Goal: Information Seeking & Learning: Find specific fact

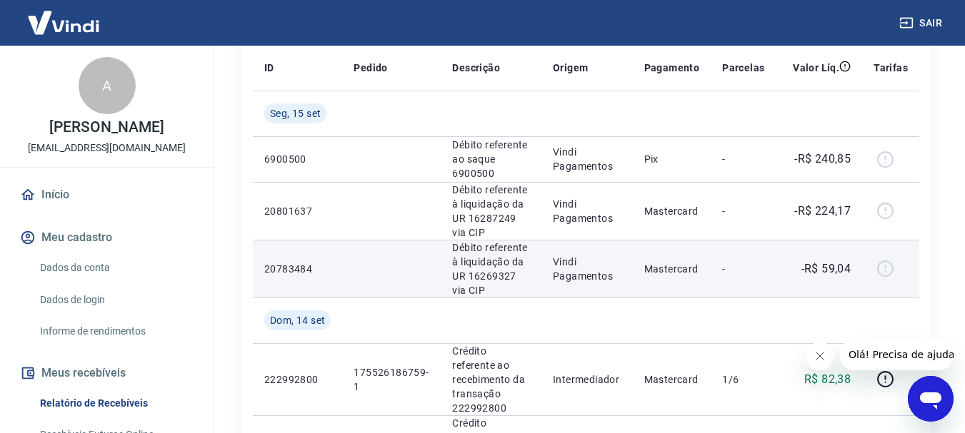
scroll to position [143, 0]
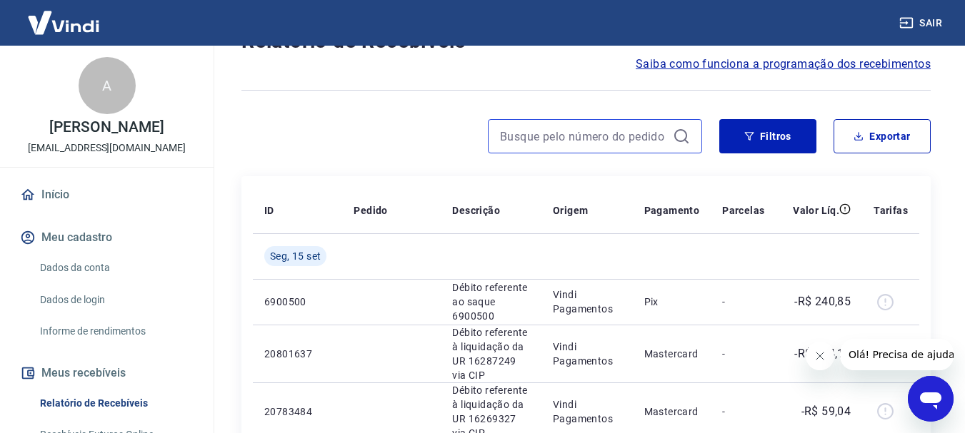
click at [601, 140] on input at bounding box center [583, 136] width 167 height 21
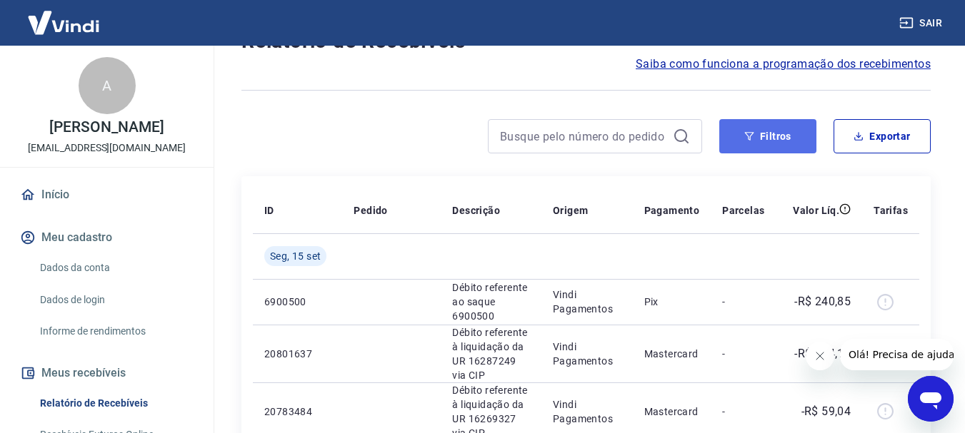
click at [778, 133] on button "Filtros" at bounding box center [767, 136] width 97 height 34
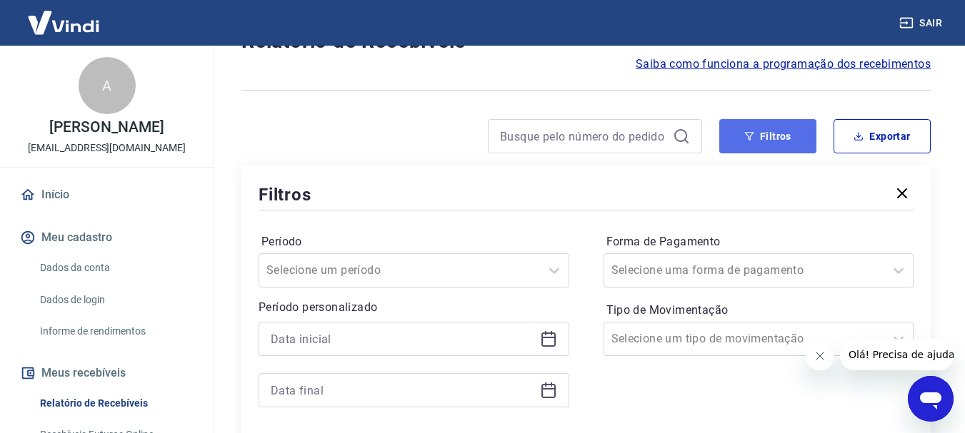
scroll to position [286, 0]
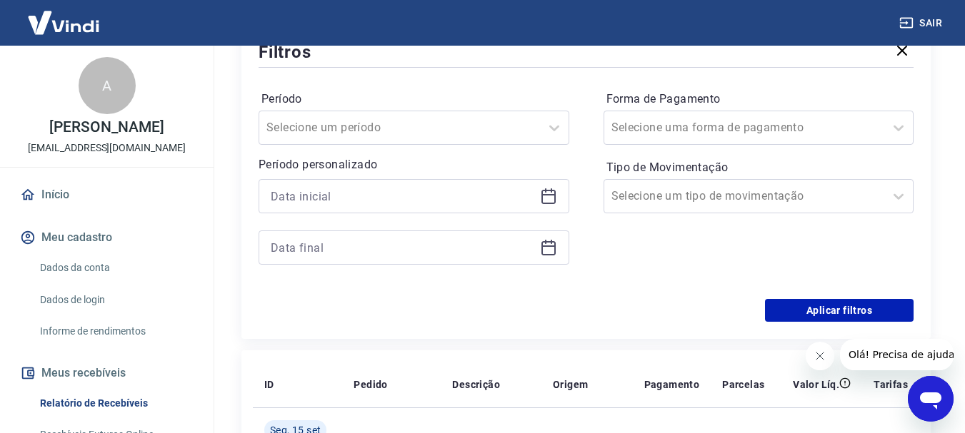
click at [546, 202] on icon at bounding box center [548, 196] width 17 height 17
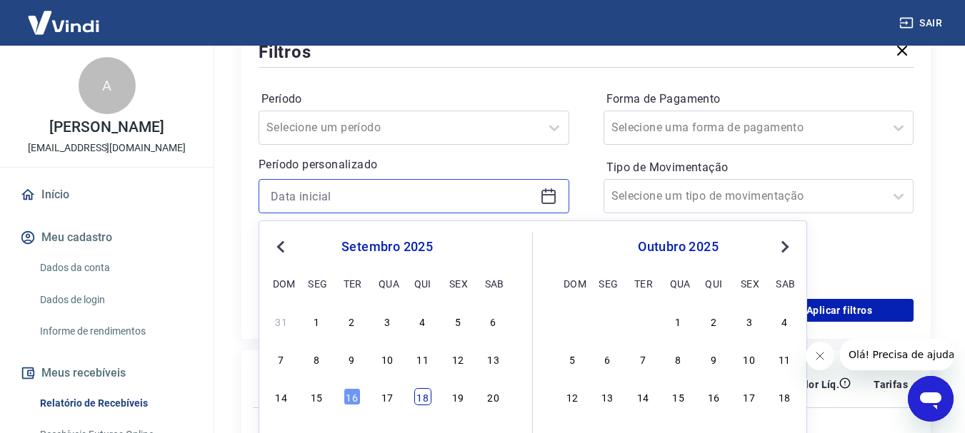
scroll to position [428, 0]
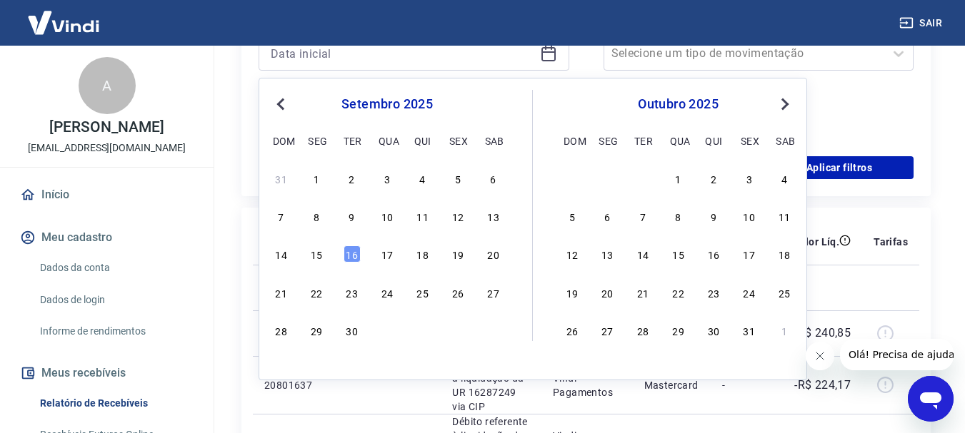
click at [282, 102] on span "Previous Month" at bounding box center [282, 104] width 0 height 16
click at [349, 178] on div "1" at bounding box center [352, 178] width 17 height 17
type input "[DATE]"
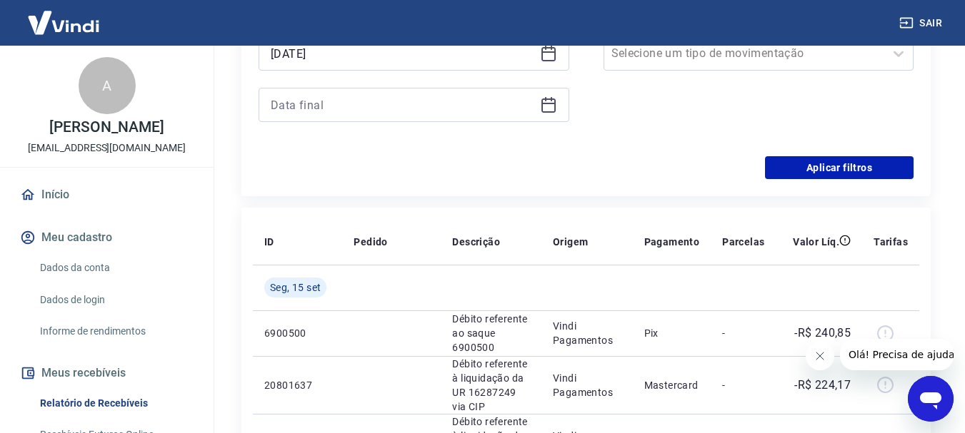
click at [541, 108] on icon at bounding box center [548, 104] width 17 height 17
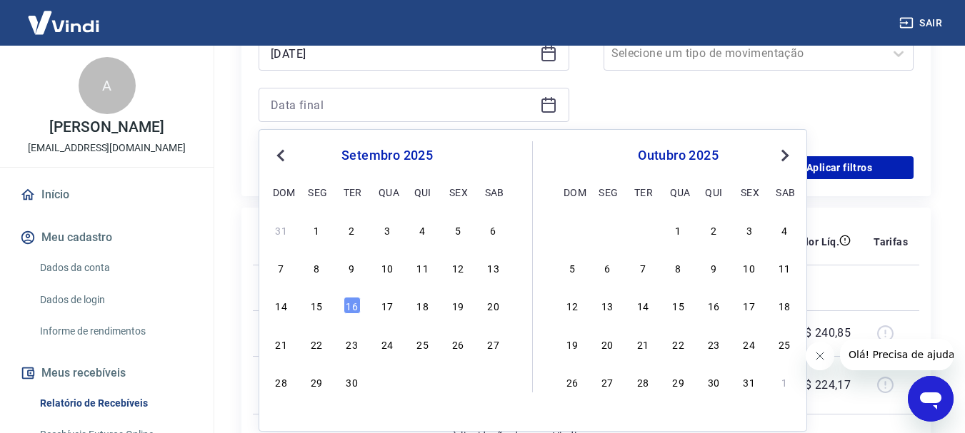
click at [282, 162] on button "Previous Month" at bounding box center [280, 155] width 17 height 17
click at [426, 386] on div "31" at bounding box center [422, 381] width 17 height 17
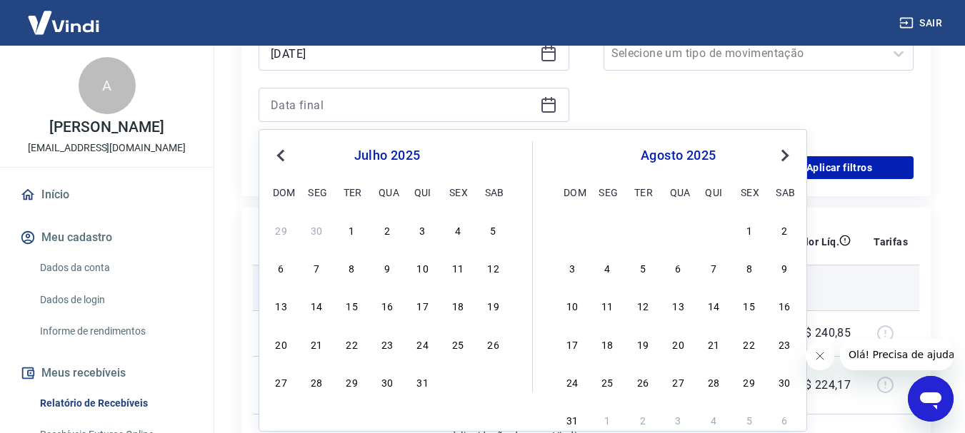
type input "[DATE]"
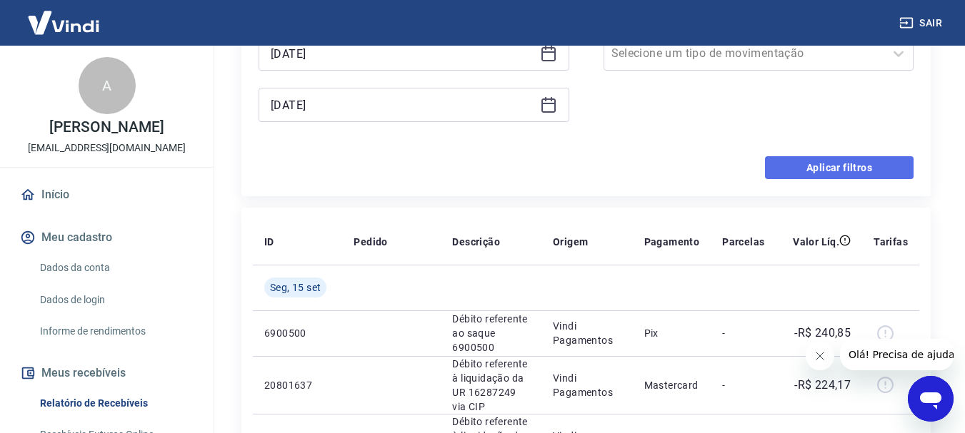
click at [891, 160] on button "Aplicar filtros" at bounding box center [839, 167] width 149 height 23
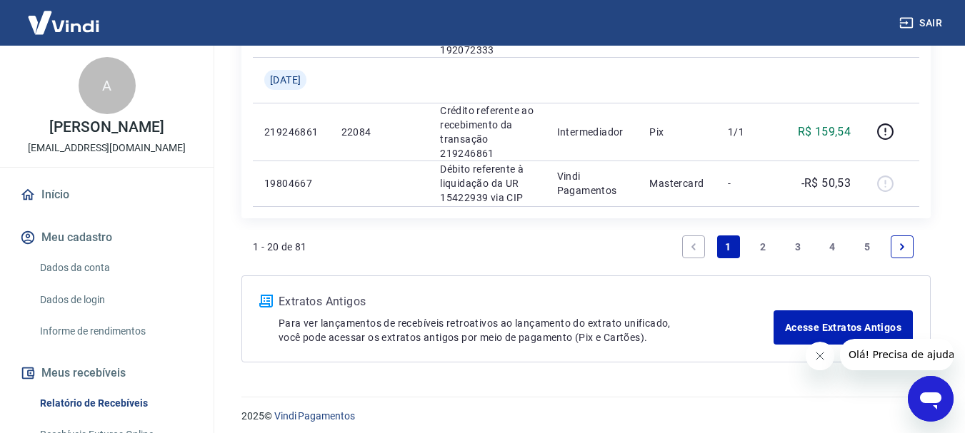
scroll to position [1579, 0]
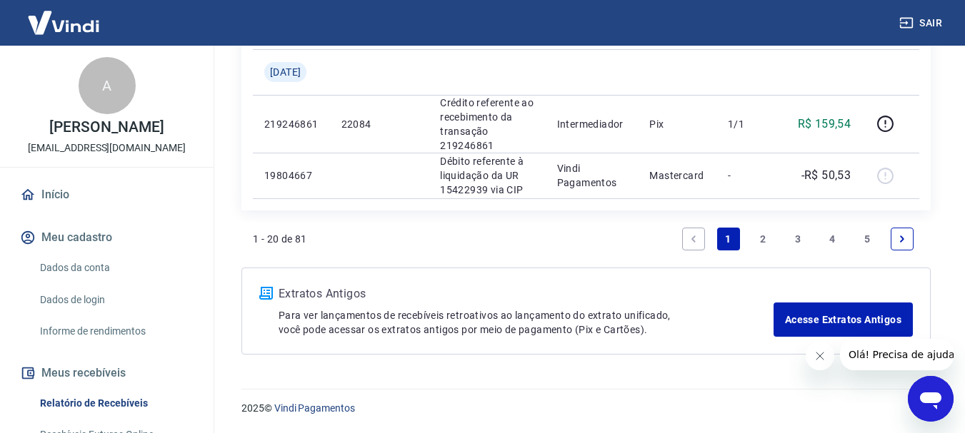
click at [791, 239] on link "3" at bounding box center [797, 239] width 23 height 23
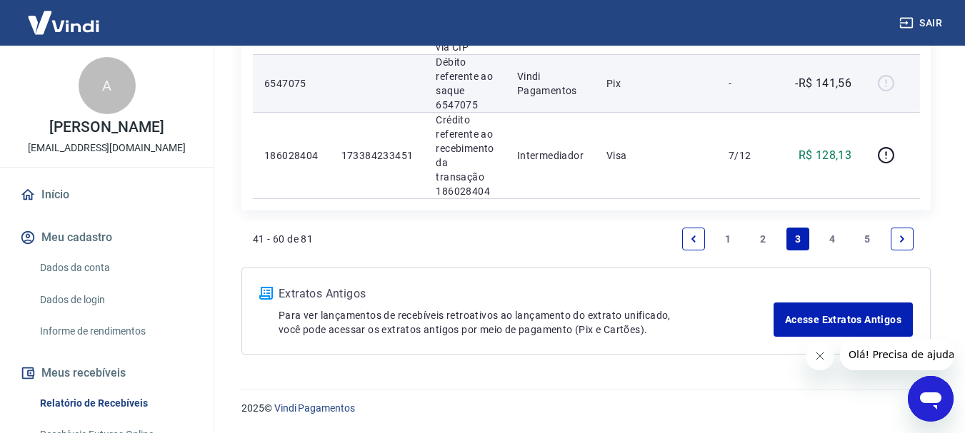
scroll to position [381, 0]
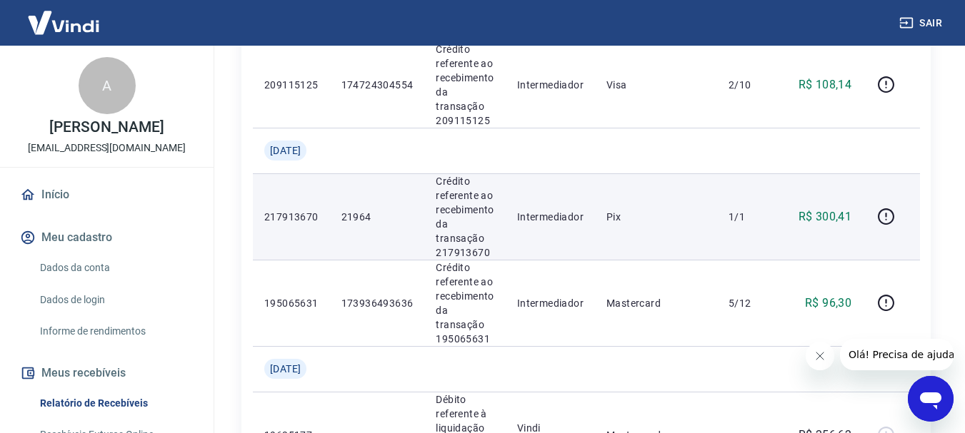
click at [365, 218] on p "21964" at bounding box center [377, 217] width 72 height 14
click at [365, 217] on p "21964" at bounding box center [377, 217] width 72 height 14
copy p "21964"
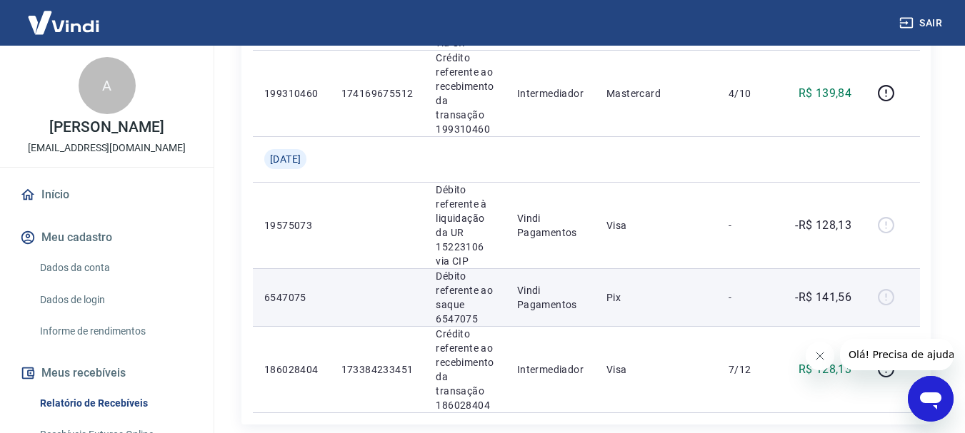
scroll to position [2095, 0]
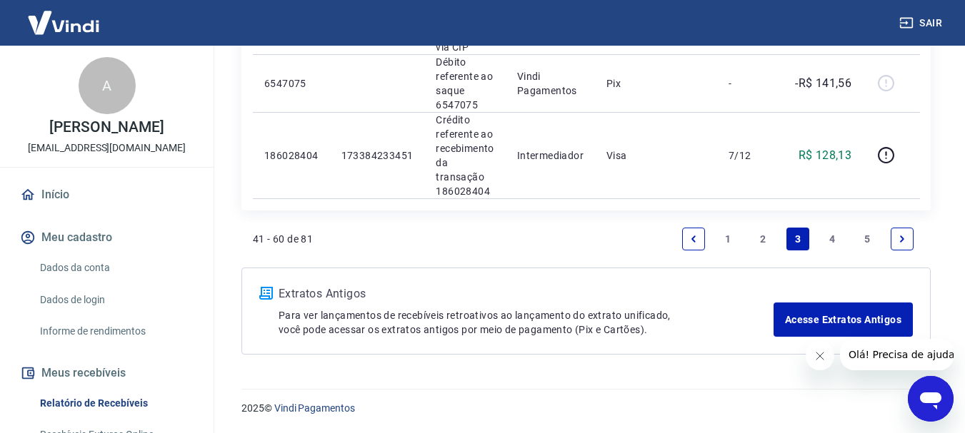
click at [756, 237] on link "2" at bounding box center [762, 239] width 23 height 23
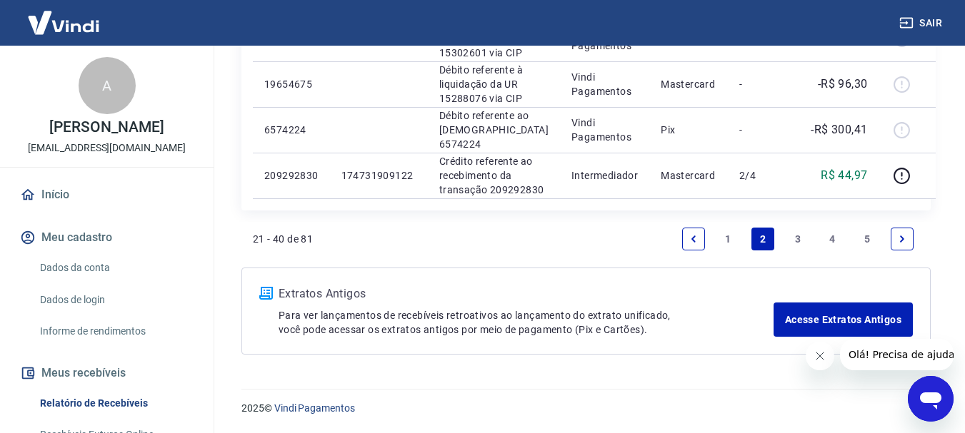
scroll to position [1044, 0]
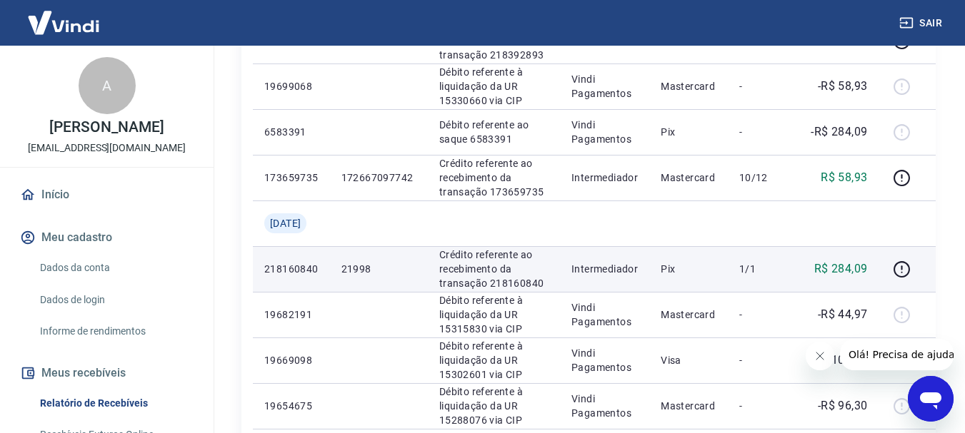
click at [361, 276] on p "21998" at bounding box center [378, 269] width 75 height 14
copy p "21998"
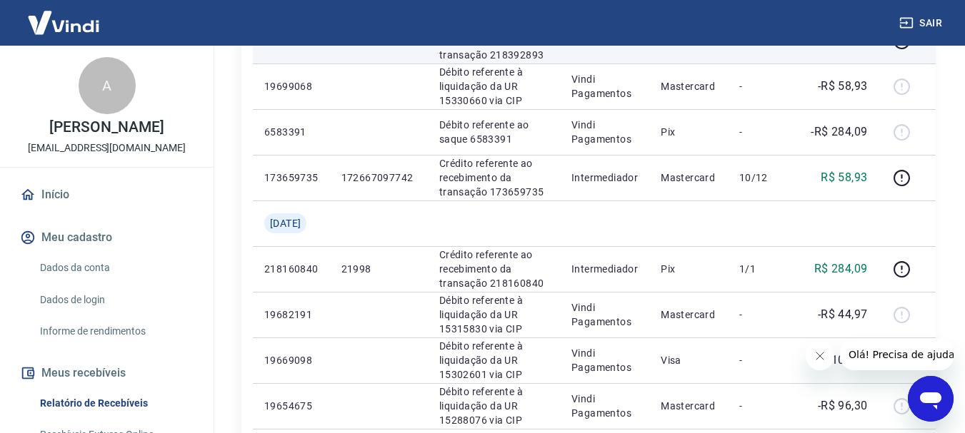
click at [374, 48] on p "22014" at bounding box center [378, 41] width 75 height 14
copy p "22014"
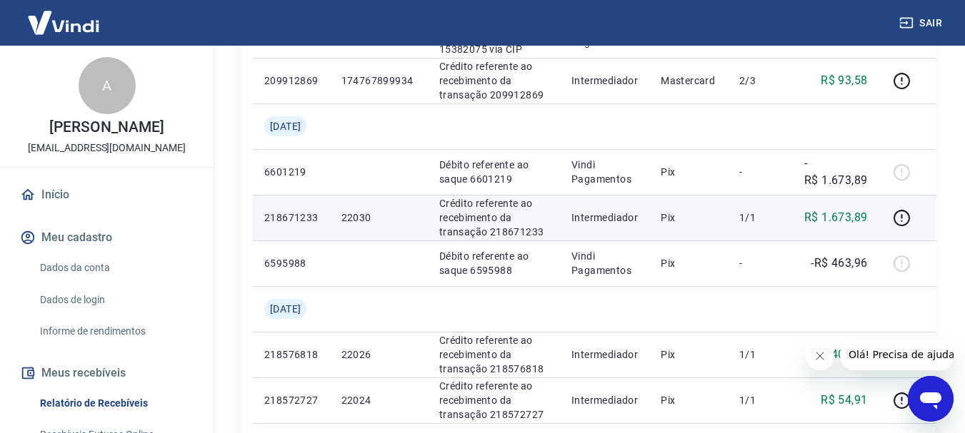
click at [354, 225] on p "22030" at bounding box center [378, 218] width 75 height 14
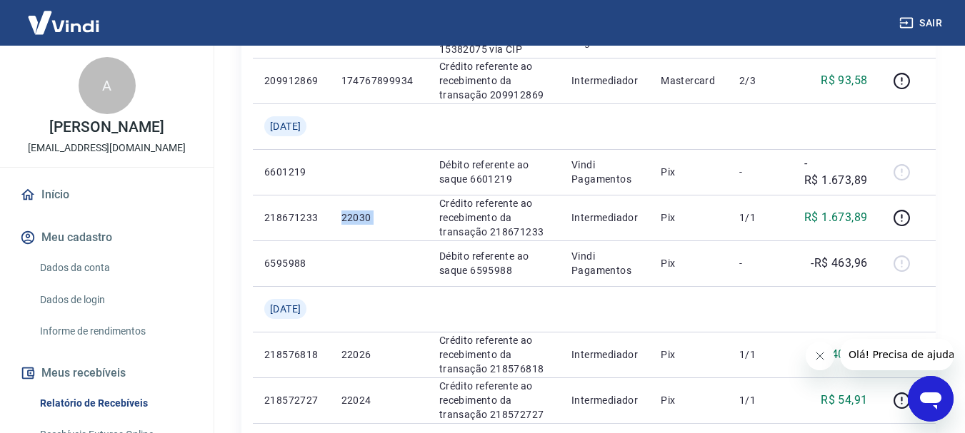
copy p "22030"
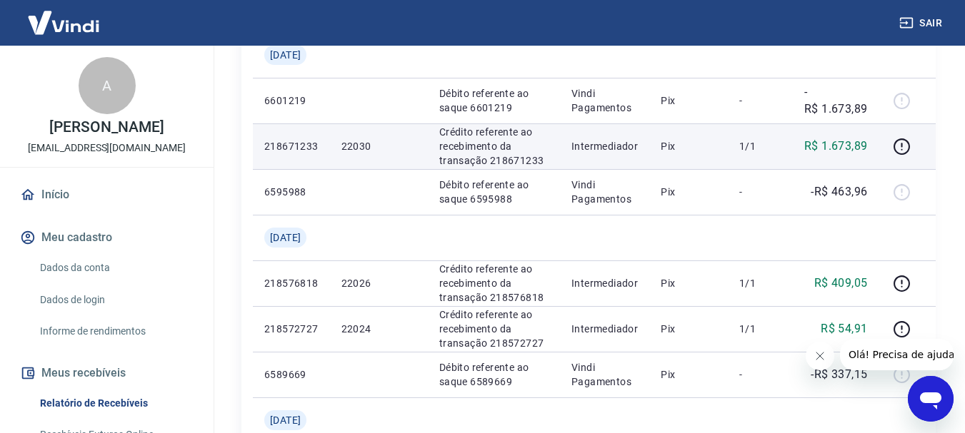
scroll to position [761, 0]
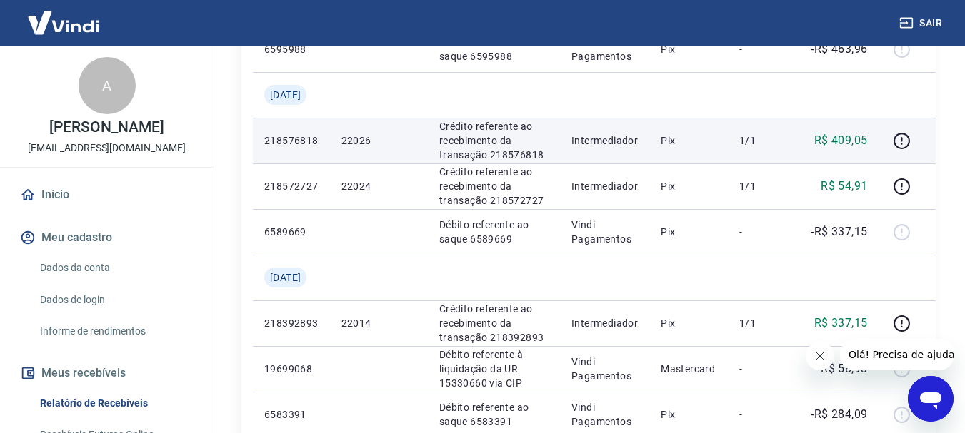
click at [368, 148] on p "22026" at bounding box center [378, 141] width 75 height 14
click at [838, 149] on p "R$ 409,05" at bounding box center [841, 140] width 54 height 17
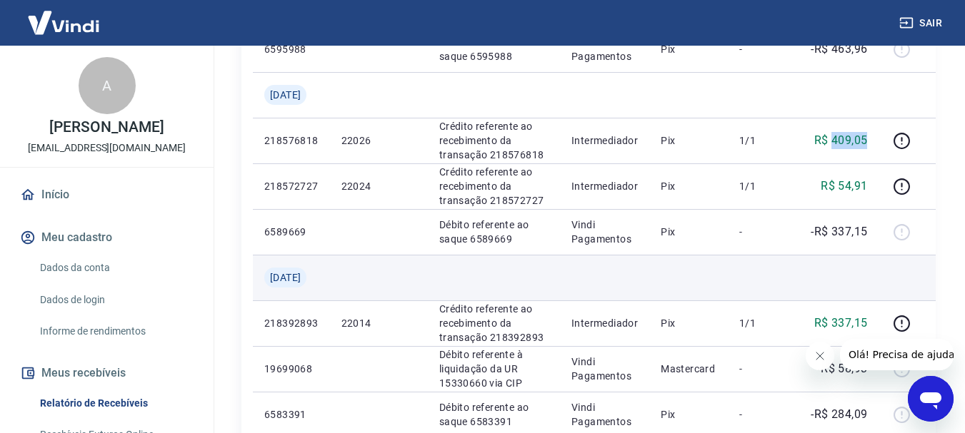
copy p "409,05"
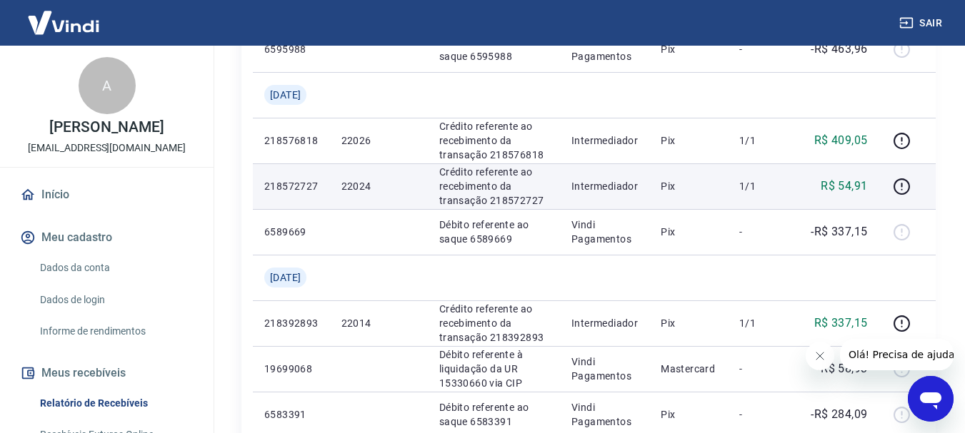
click at [833, 195] on p "R$ 54,91" at bounding box center [844, 186] width 46 height 17
click at [836, 195] on p "R$ 54,91" at bounding box center [844, 186] width 46 height 17
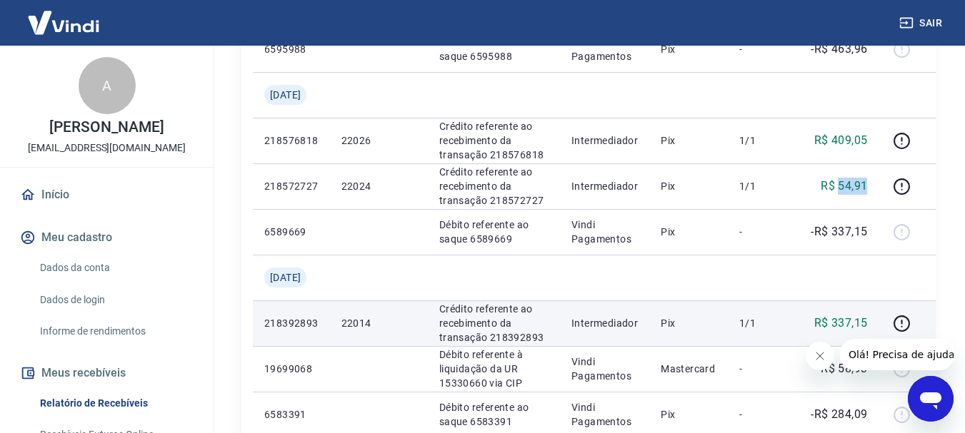
copy p "54,91"
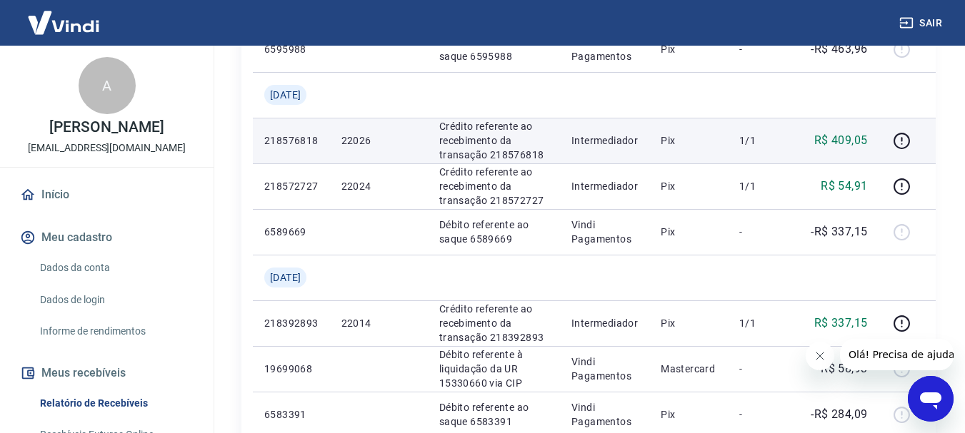
drag, startPoint x: 600, startPoint y: 216, endPoint x: 564, endPoint y: 218, distance: 35.7
click at [601, 164] on td "Intermediador" at bounding box center [604, 141] width 89 height 46
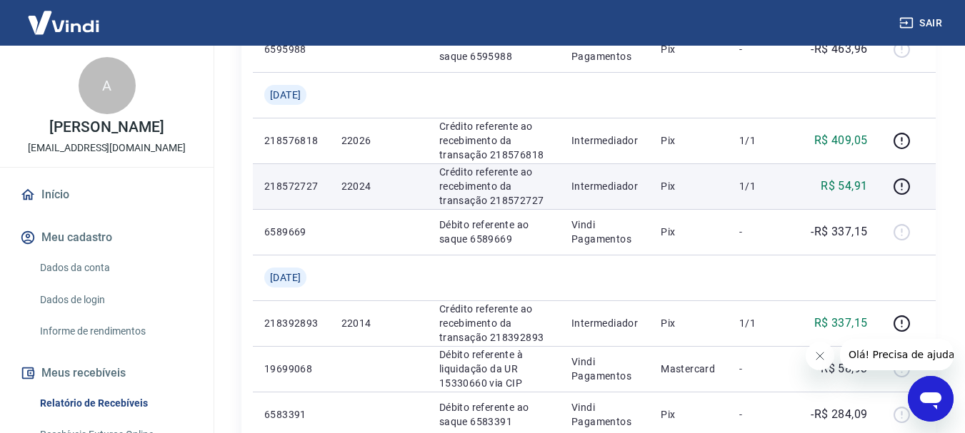
click at [354, 194] on p "22024" at bounding box center [378, 186] width 75 height 14
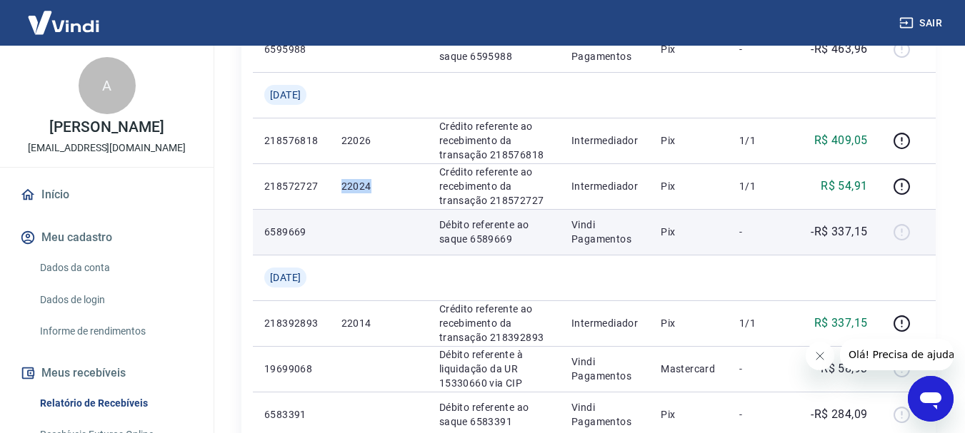
copy p "22024"
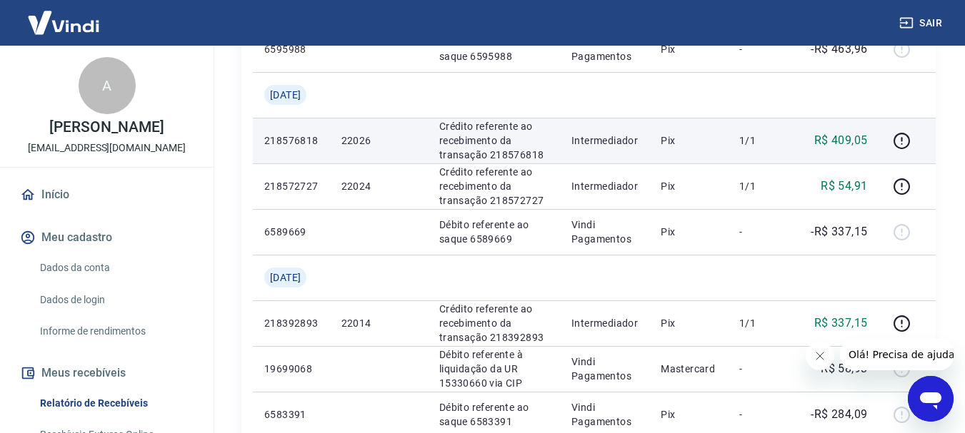
click at [363, 148] on p "22026" at bounding box center [378, 141] width 75 height 14
copy p "22026"
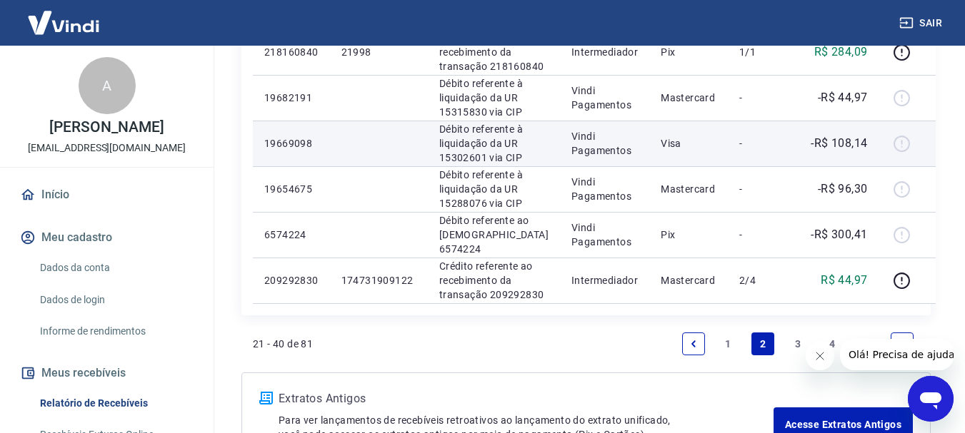
scroll to position [1488, 0]
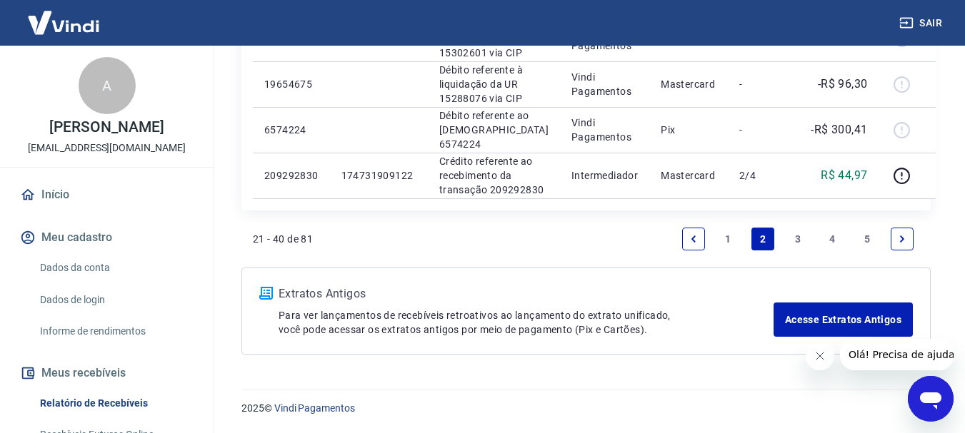
click at [728, 235] on link "1" at bounding box center [728, 239] width 23 height 23
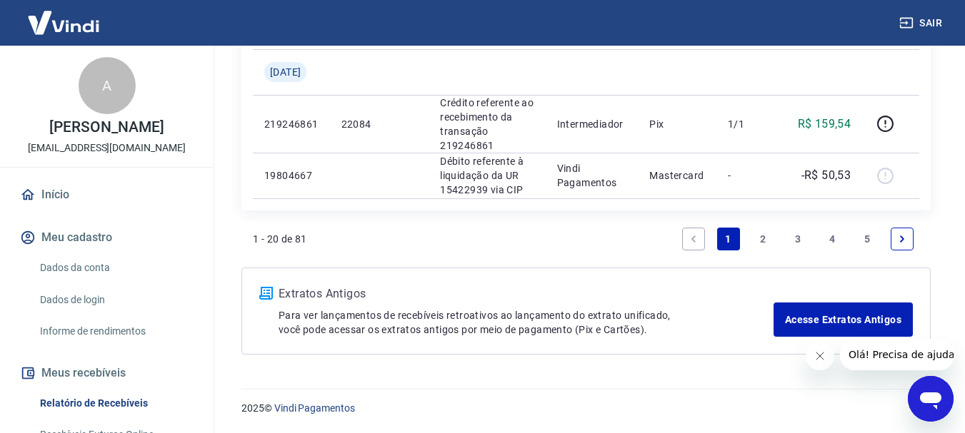
scroll to position [1330, 0]
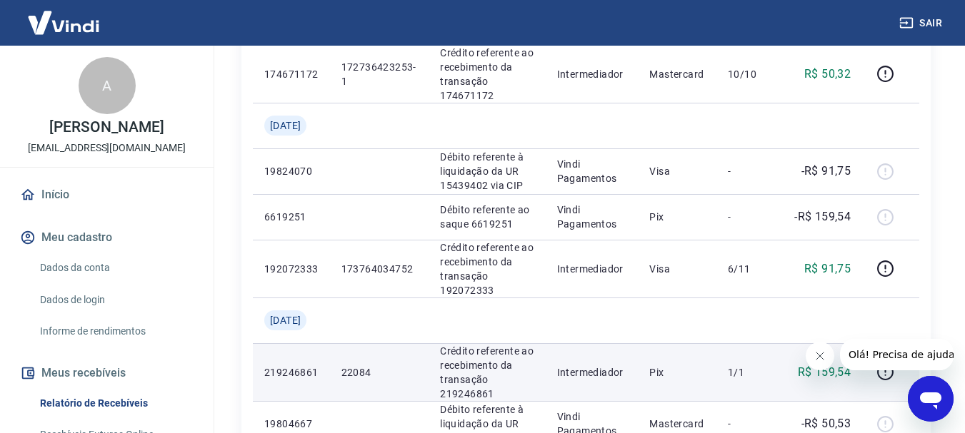
click at [351, 371] on p "22084" at bounding box center [379, 373] width 76 height 14
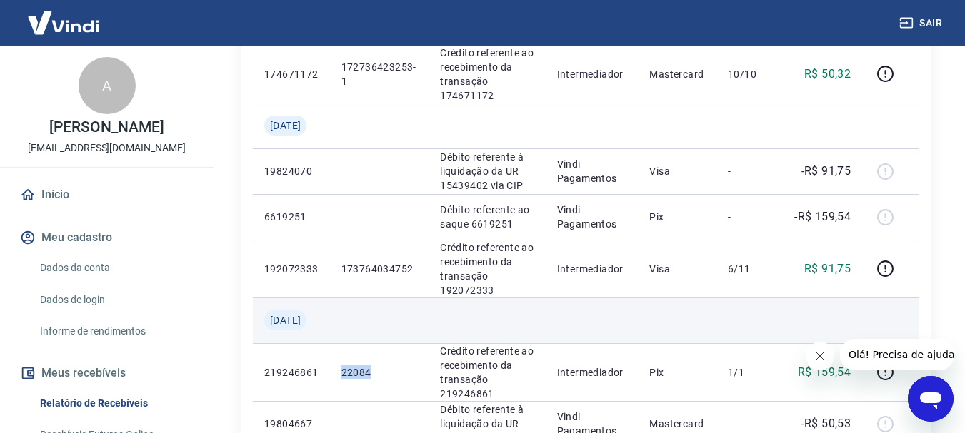
copy p "22084"
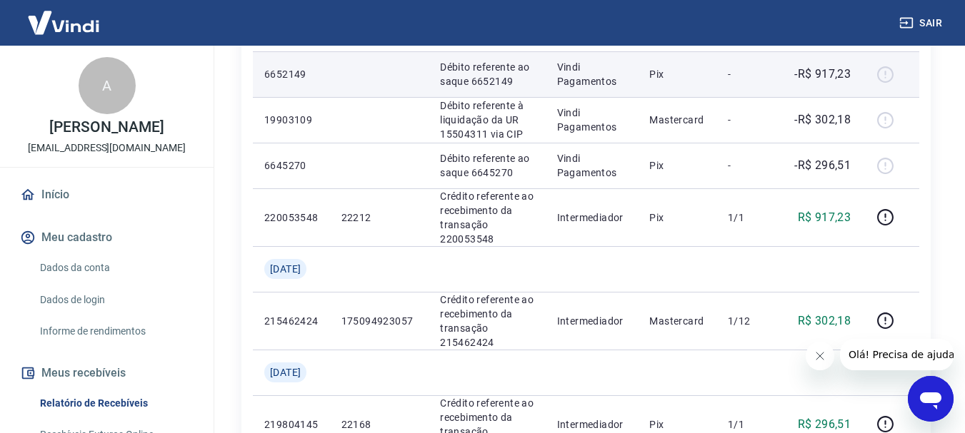
scroll to position [844, 0]
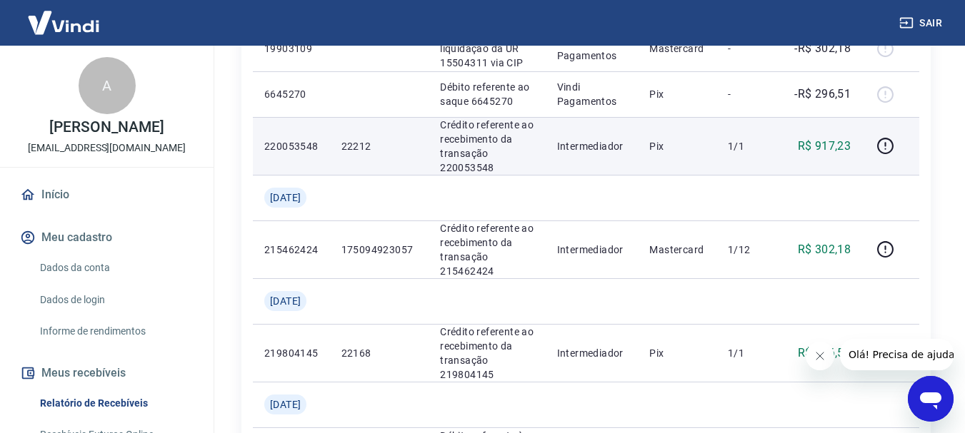
click at [356, 146] on p "22212" at bounding box center [379, 146] width 76 height 14
click at [356, 145] on p "22212" at bounding box center [379, 146] width 76 height 14
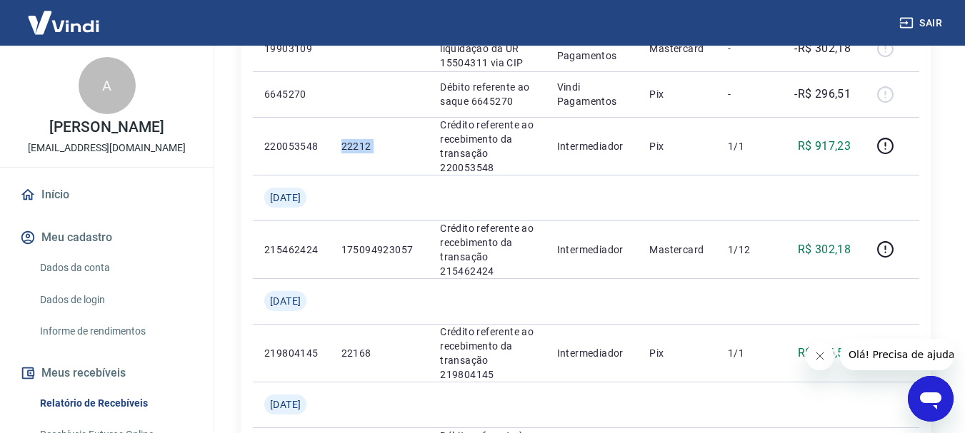
copy p "22212"
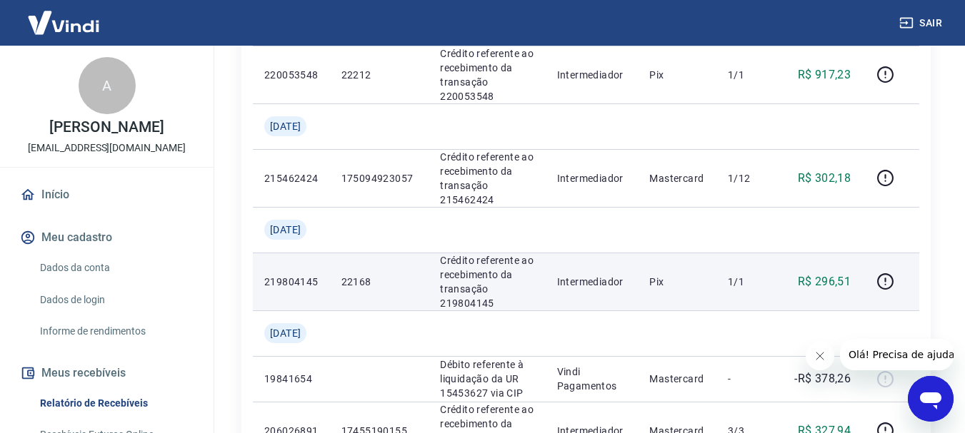
click at [368, 282] on p "22168" at bounding box center [379, 282] width 76 height 14
click at [369, 284] on p "22168" at bounding box center [379, 282] width 76 height 14
click at [370, 283] on p "22168" at bounding box center [379, 282] width 76 height 14
click at [369, 286] on p "22168" at bounding box center [379, 282] width 76 height 14
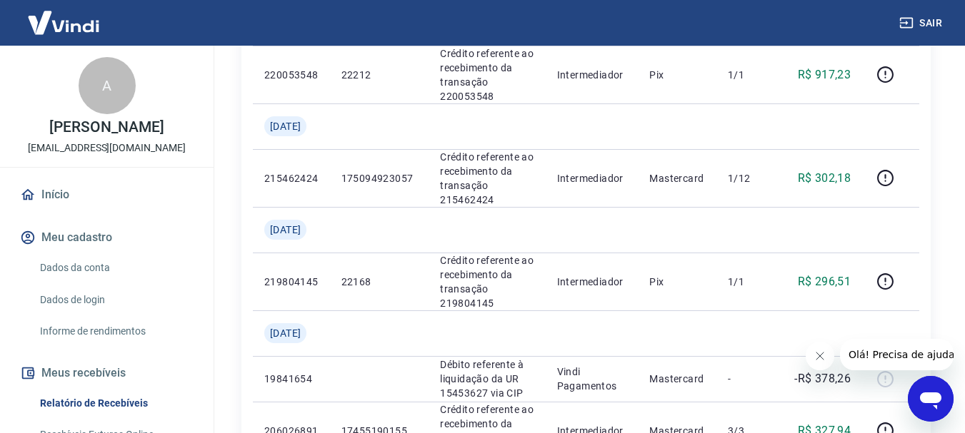
scroll to position [481, 0]
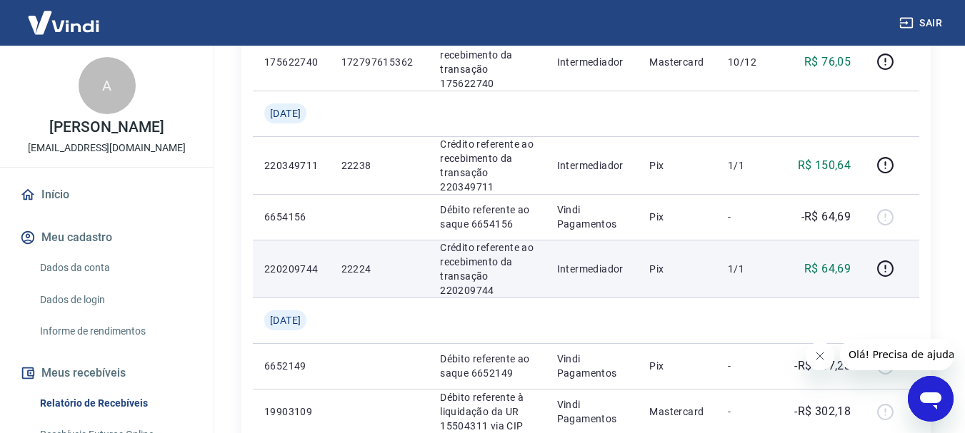
click at [364, 270] on p "22224" at bounding box center [379, 269] width 76 height 14
click at [520, 259] on p "Crédito referente ao recebimento da transação 220209744" at bounding box center [487, 269] width 94 height 57
click at [366, 274] on p "22224" at bounding box center [379, 269] width 76 height 14
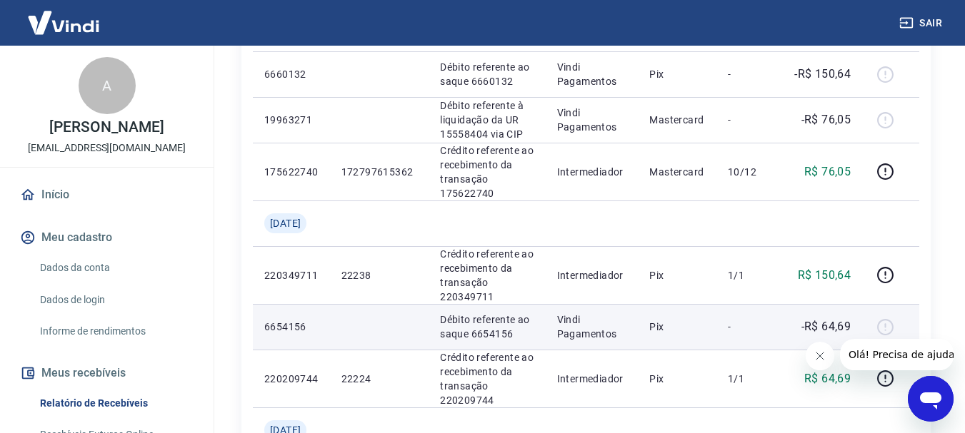
scroll to position [442, 0]
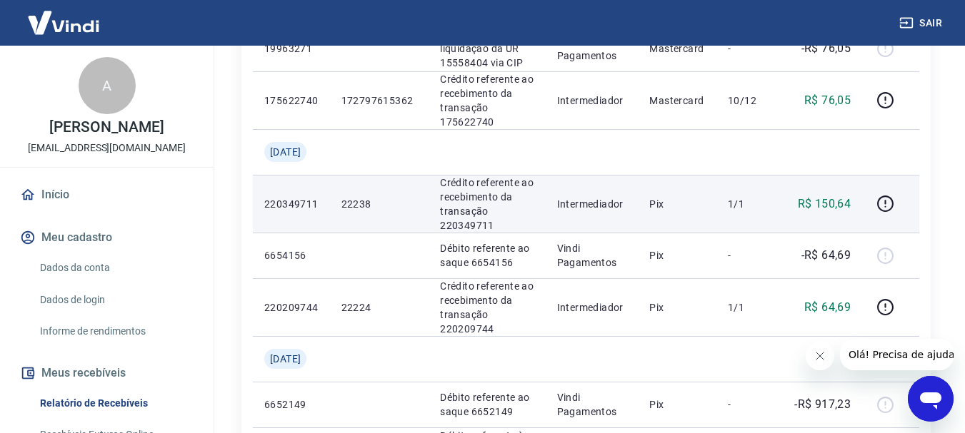
click at [356, 204] on p "22238" at bounding box center [379, 204] width 76 height 14
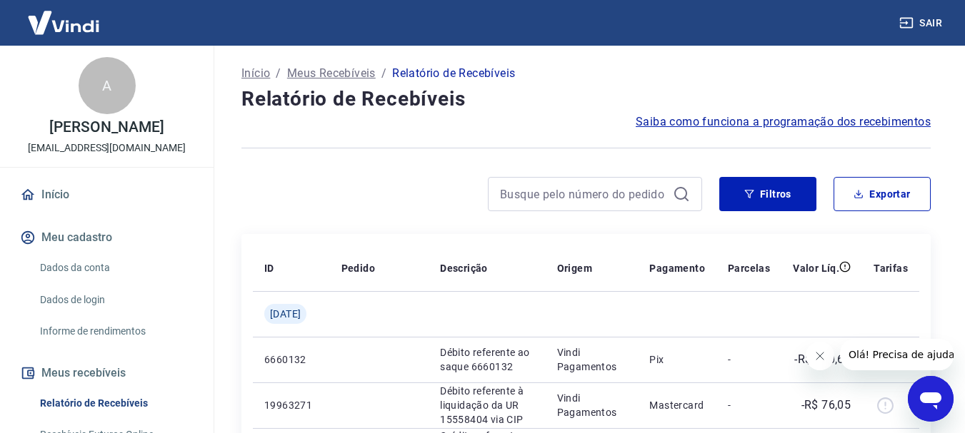
scroll to position [0, 0]
